Goal: Navigation & Orientation: Find specific page/section

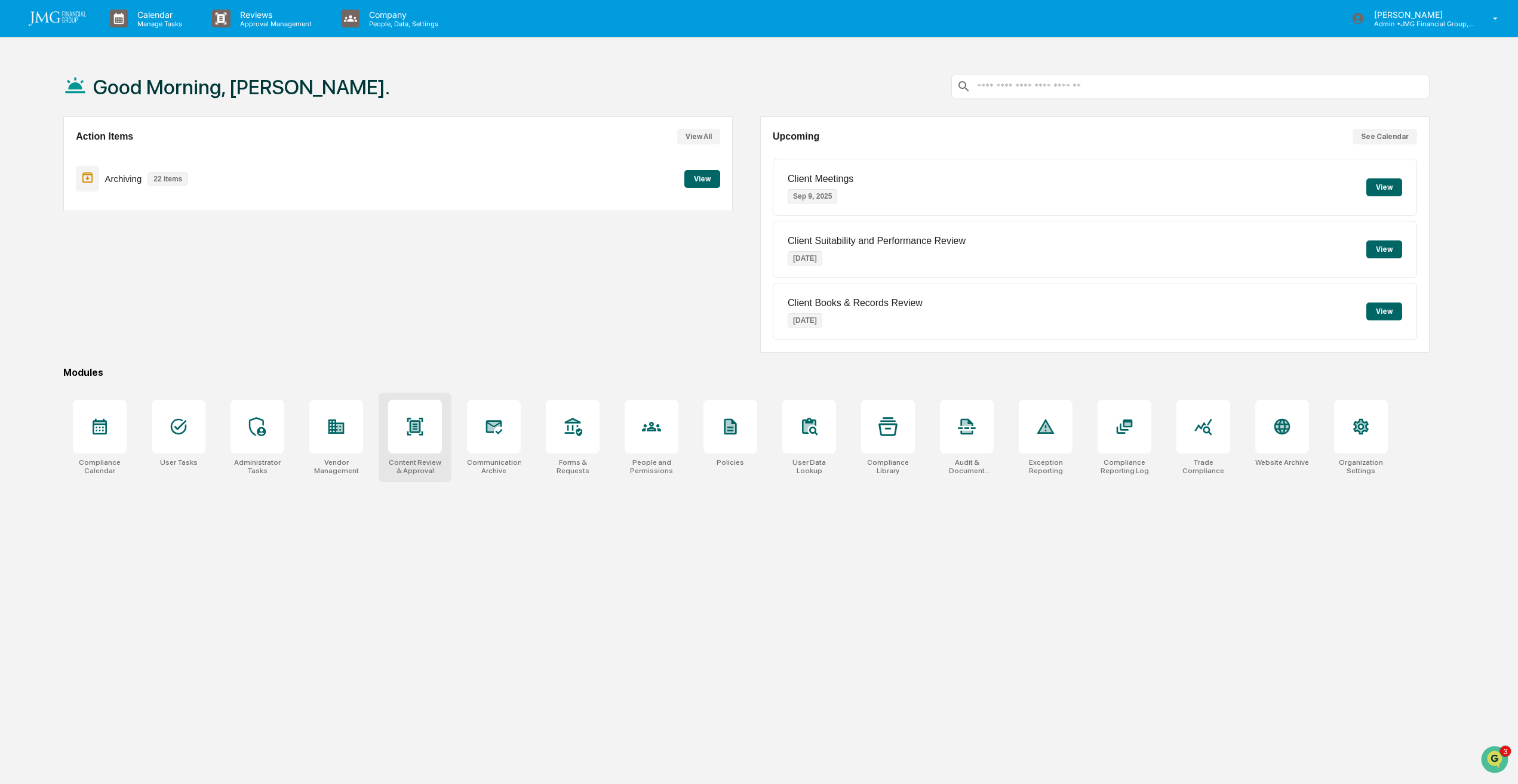
click at [411, 437] on div at bounding box center [415, 427] width 54 height 54
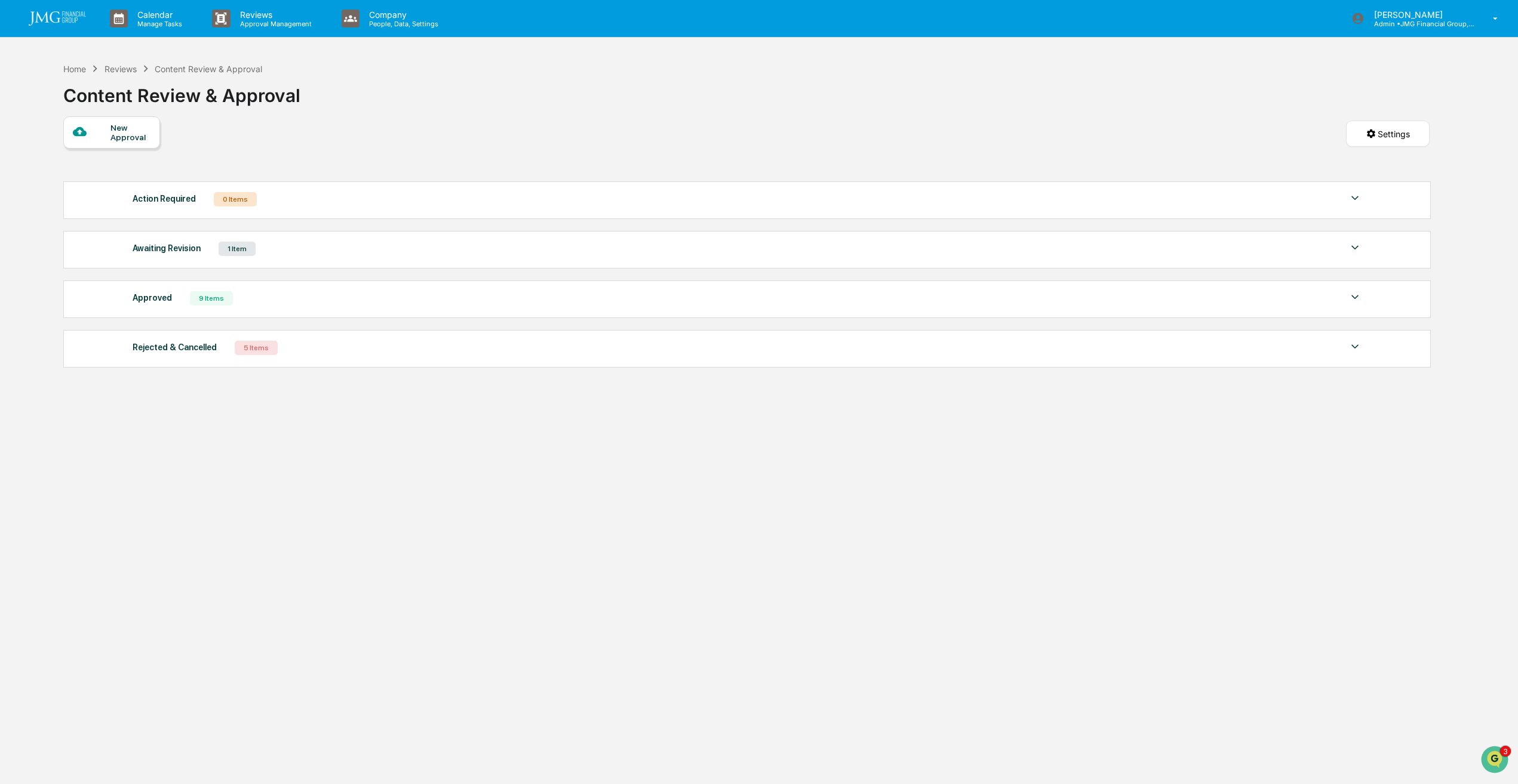
click at [222, 299] on div "9 Items" at bounding box center [211, 299] width 43 height 15
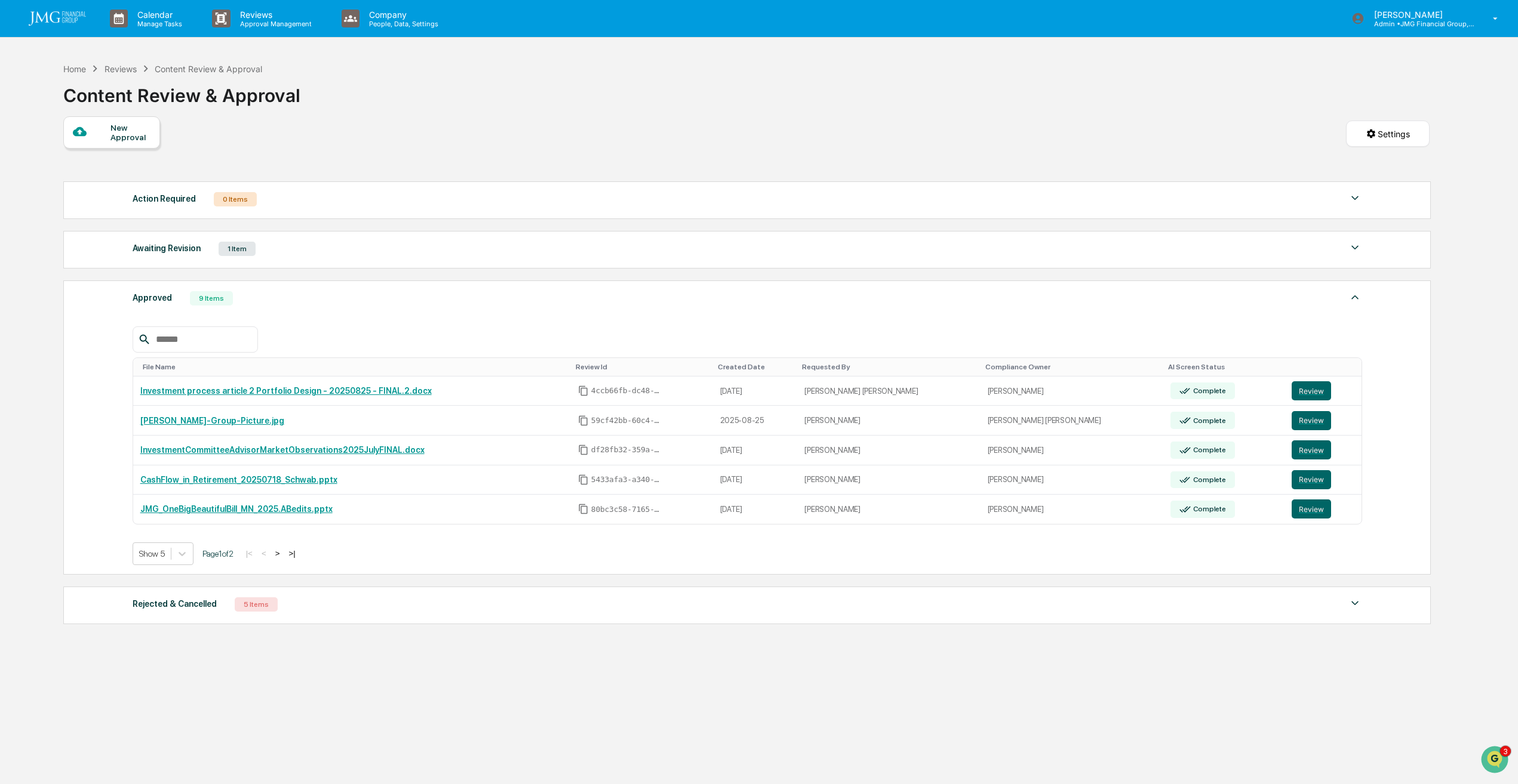
click at [59, 29] on link at bounding box center [65, 18] width 72 height 37
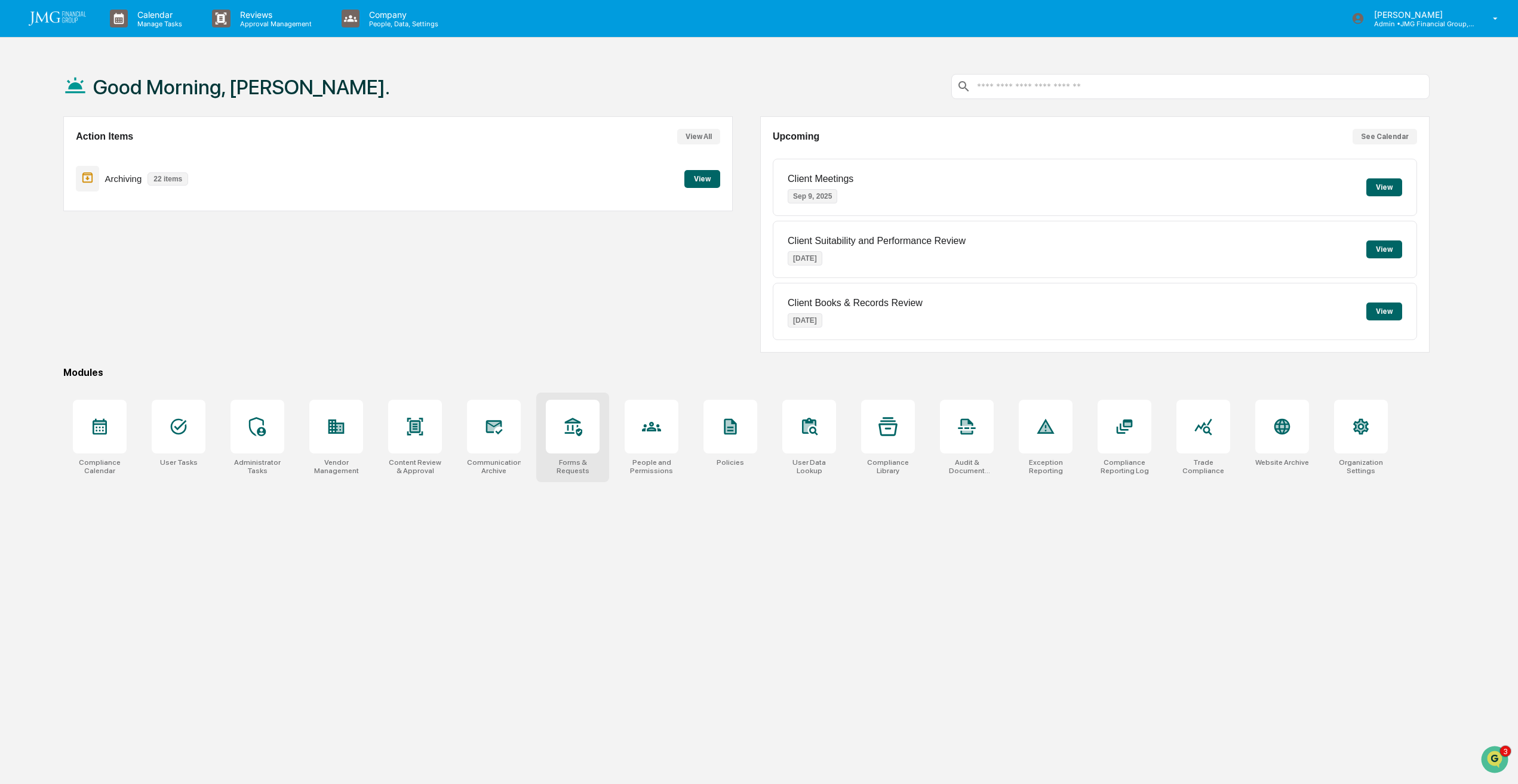
click at [579, 438] on div at bounding box center [573, 427] width 54 height 54
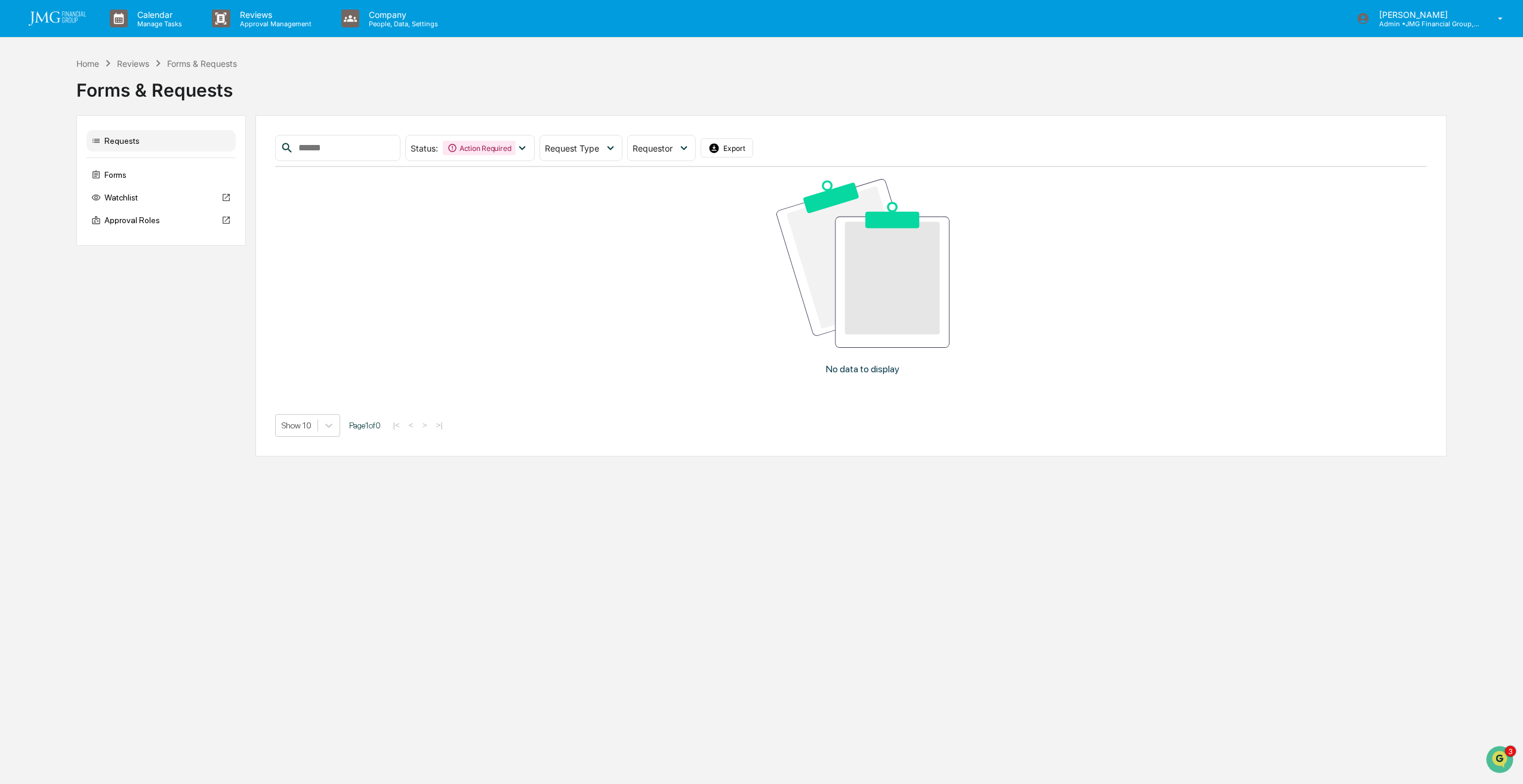
click at [55, 13] on img at bounding box center [57, 19] width 57 height 15
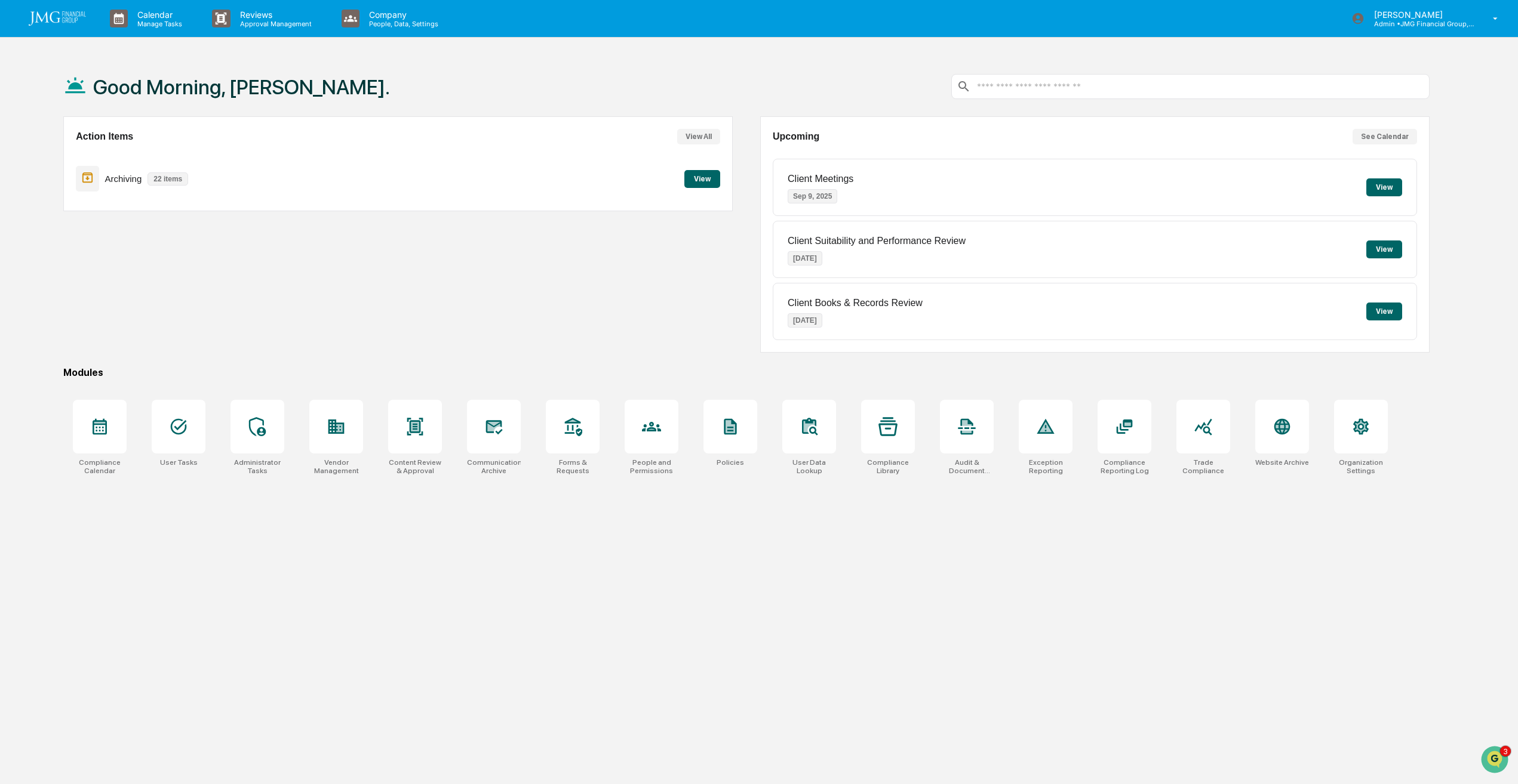
click at [36, 21] on img at bounding box center [57, 19] width 57 height 15
click at [954, 434] on div at bounding box center [967, 427] width 54 height 54
